Goal: Information Seeking & Learning: Check status

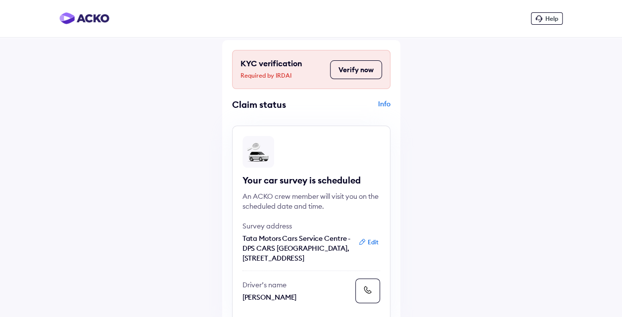
click at [356, 70] on button "Verify now" at bounding box center [356, 69] width 52 height 19
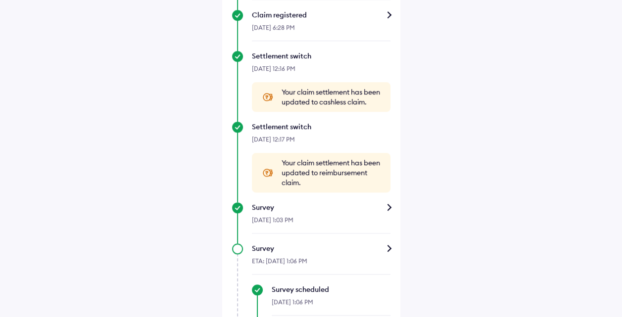
scroll to position [594, 0]
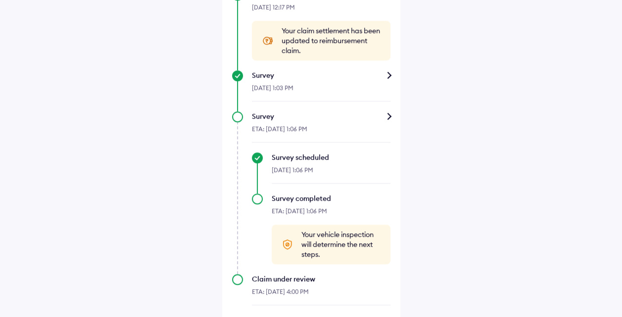
click at [310, 55] on span "Your claim settlement has been updated to reimbursement claim." at bounding box center [331, 41] width 99 height 30
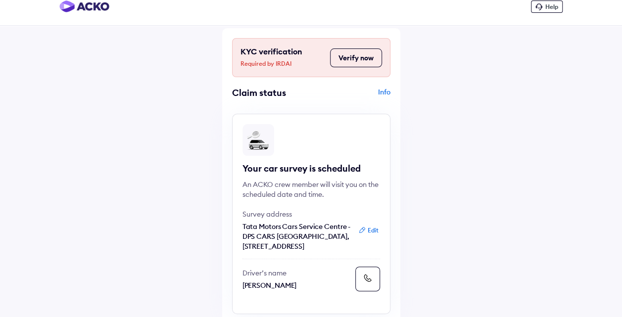
scroll to position [0, 0]
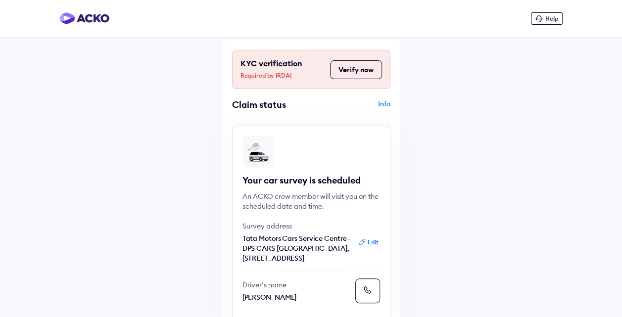
click at [540, 18] on icon at bounding box center [539, 18] width 7 height 7
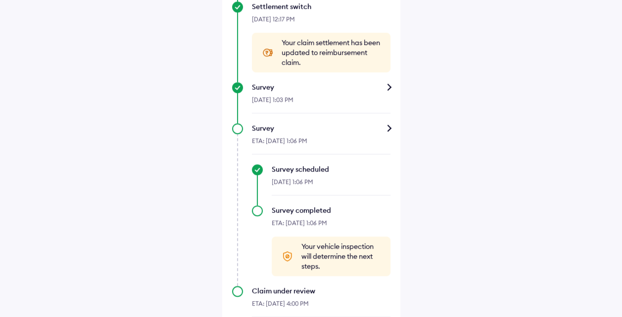
scroll to position [571, 0]
